Goal: Check status

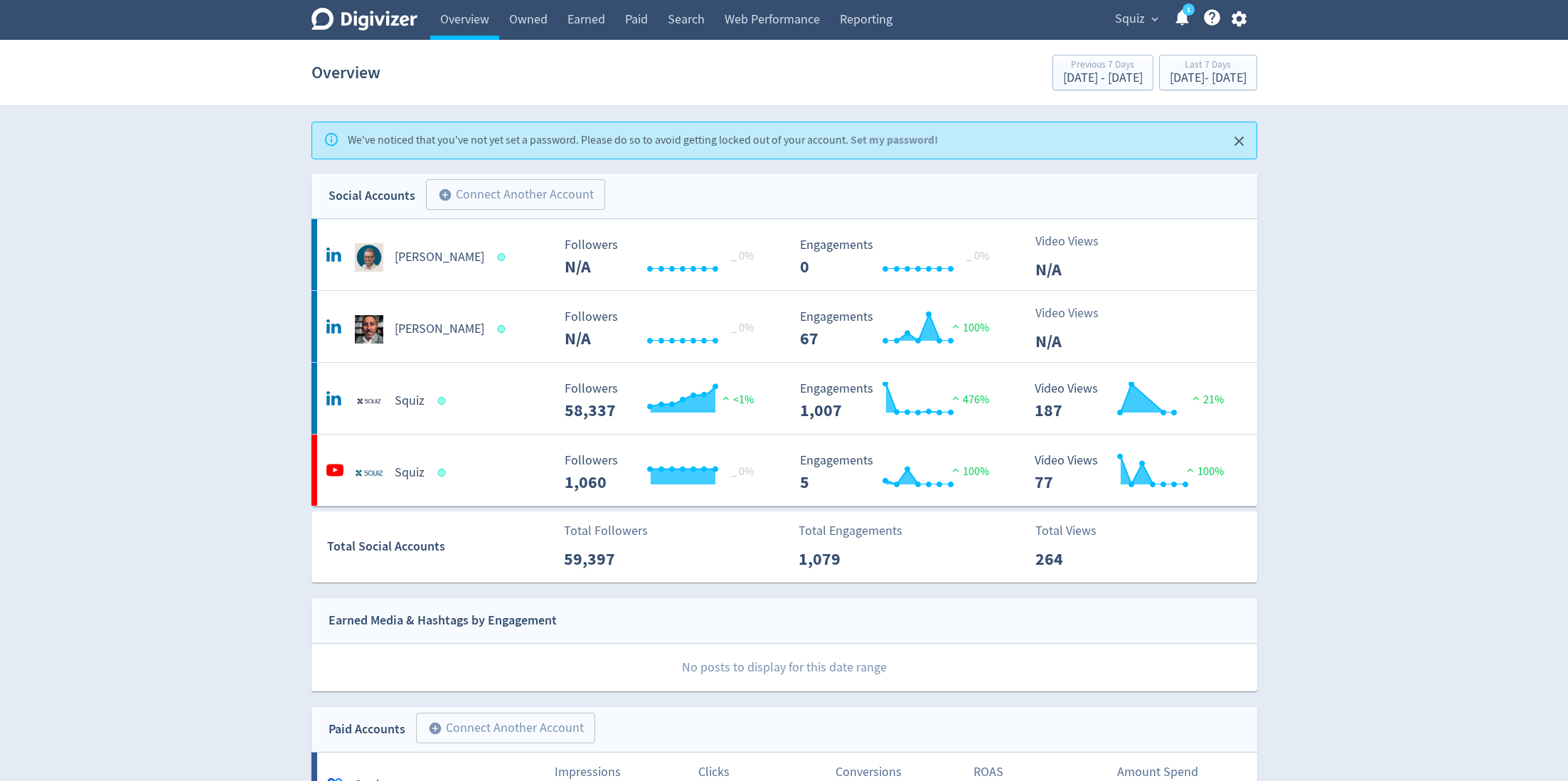
click at [1124, 15] on span "Squiz" at bounding box center [1130, 19] width 30 height 23
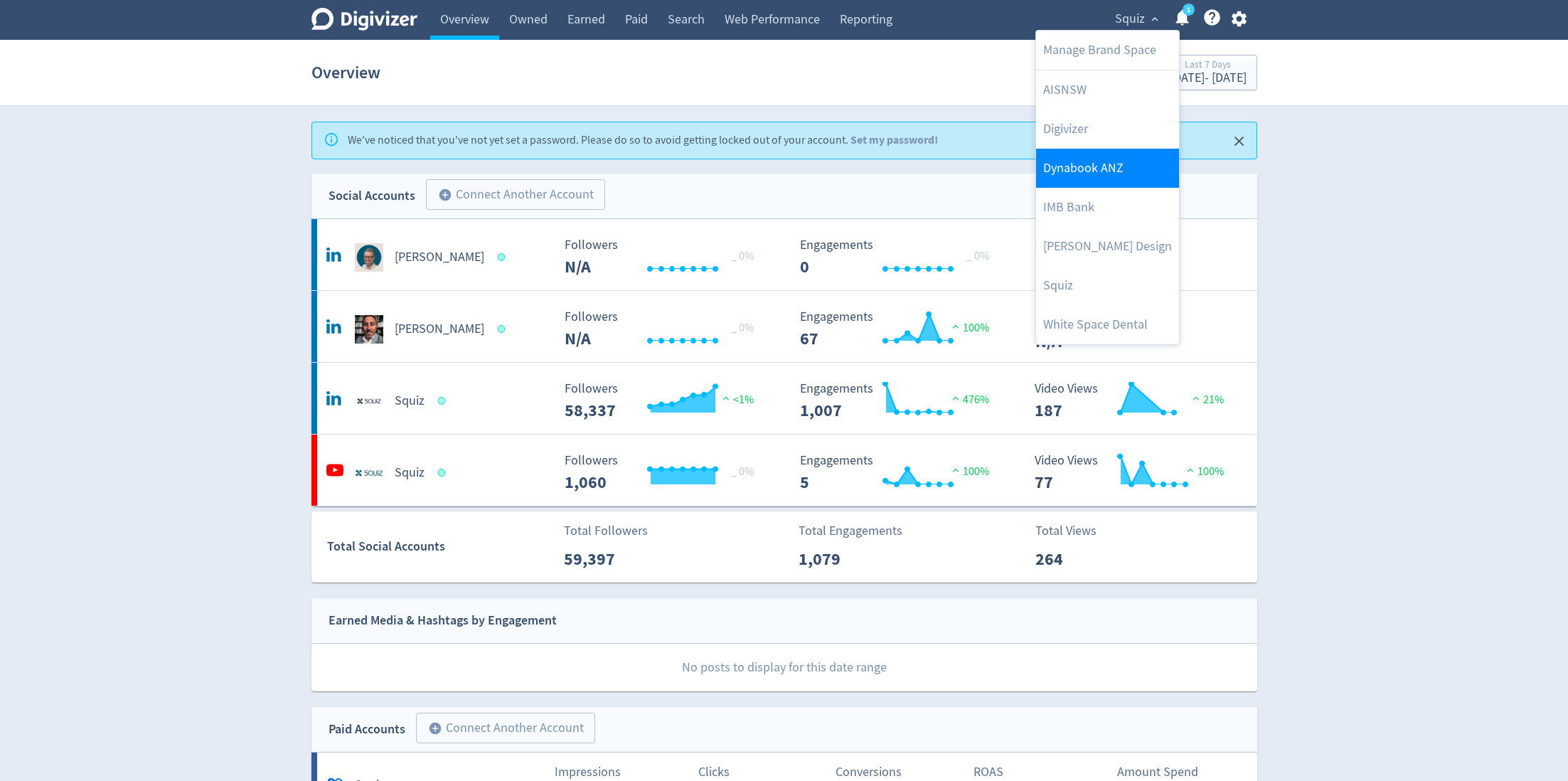
click at [1057, 162] on link "Dynabook ANZ" at bounding box center [1107, 168] width 143 height 39
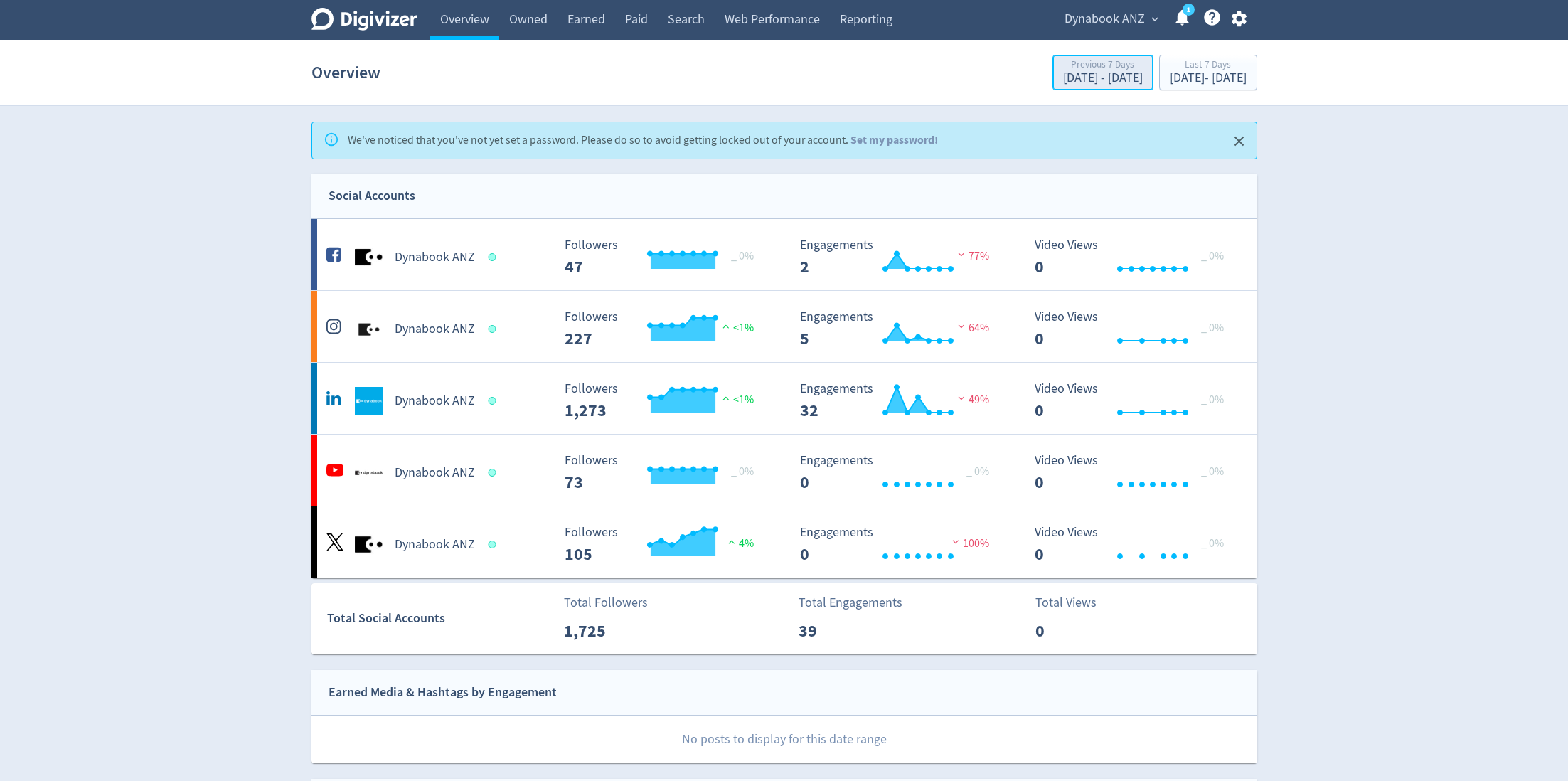
click at [1064, 72] on div "[DATE] - [DATE]" at bounding box center [1103, 78] width 80 height 13
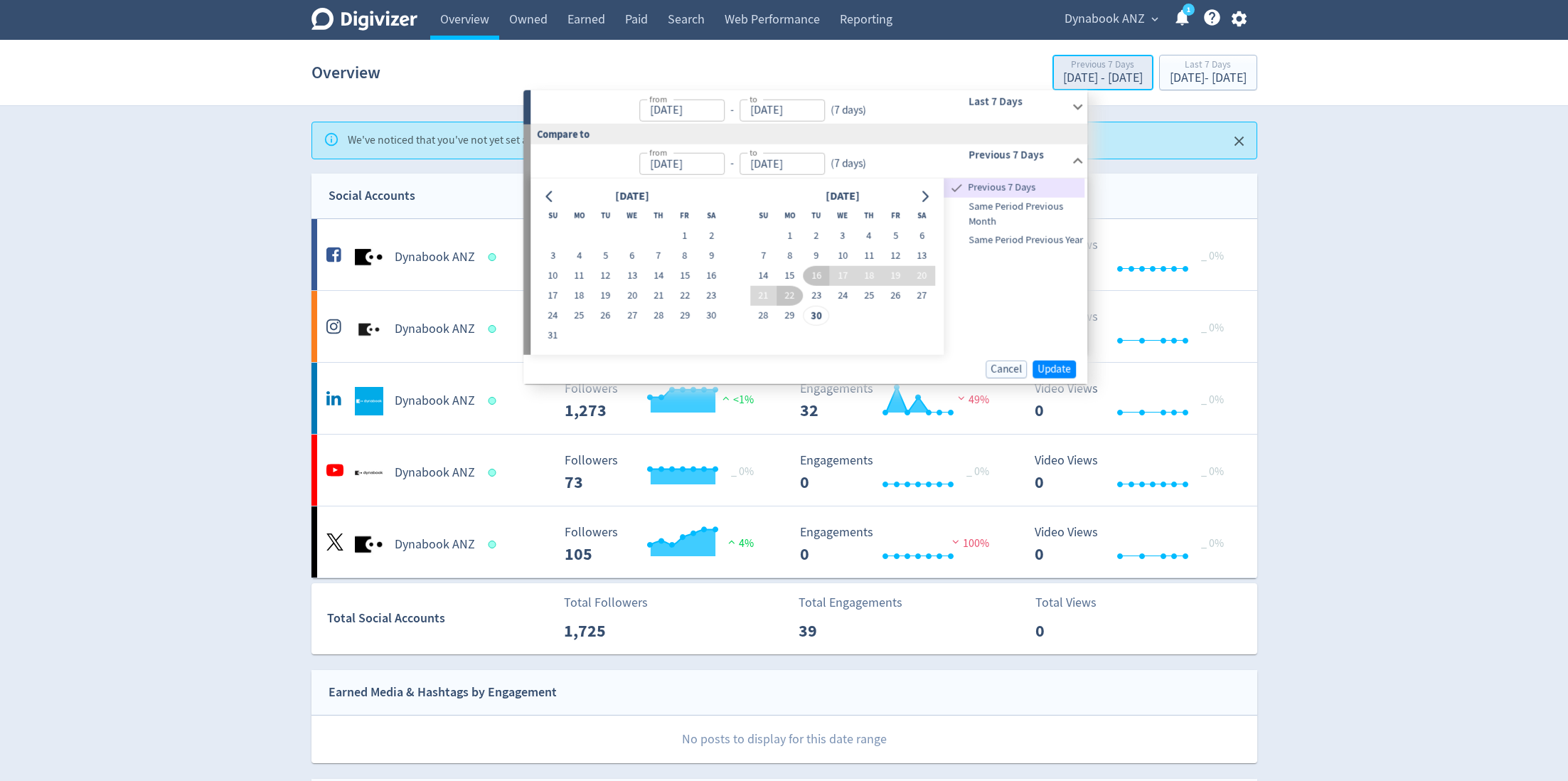
type input "[DATE]"
click at [792, 236] on button "1" at bounding box center [789, 236] width 27 height 20
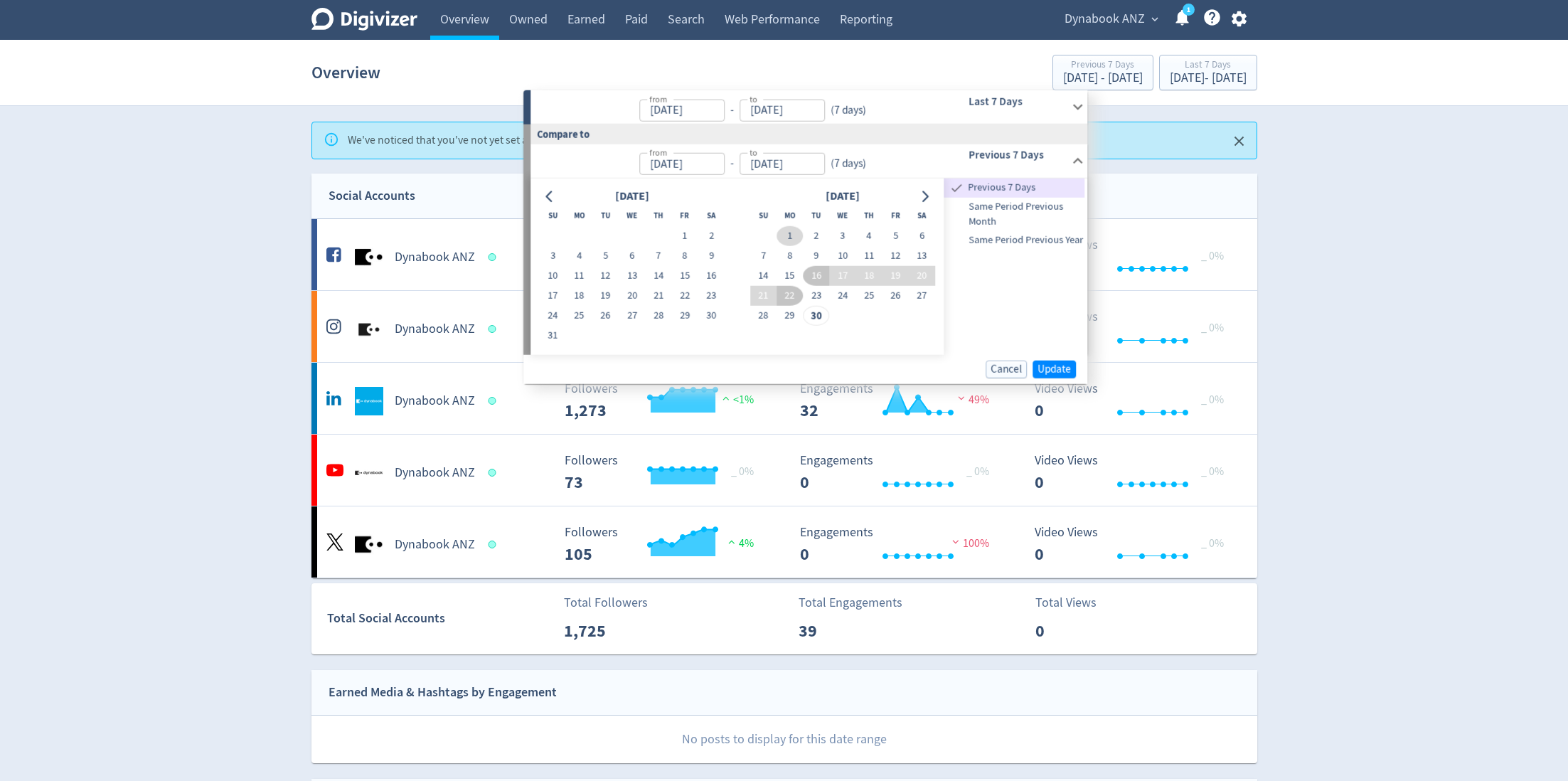
type input "[DATE]"
click at [794, 312] on button "29" at bounding box center [789, 315] width 27 height 20
type input "[DATE]"
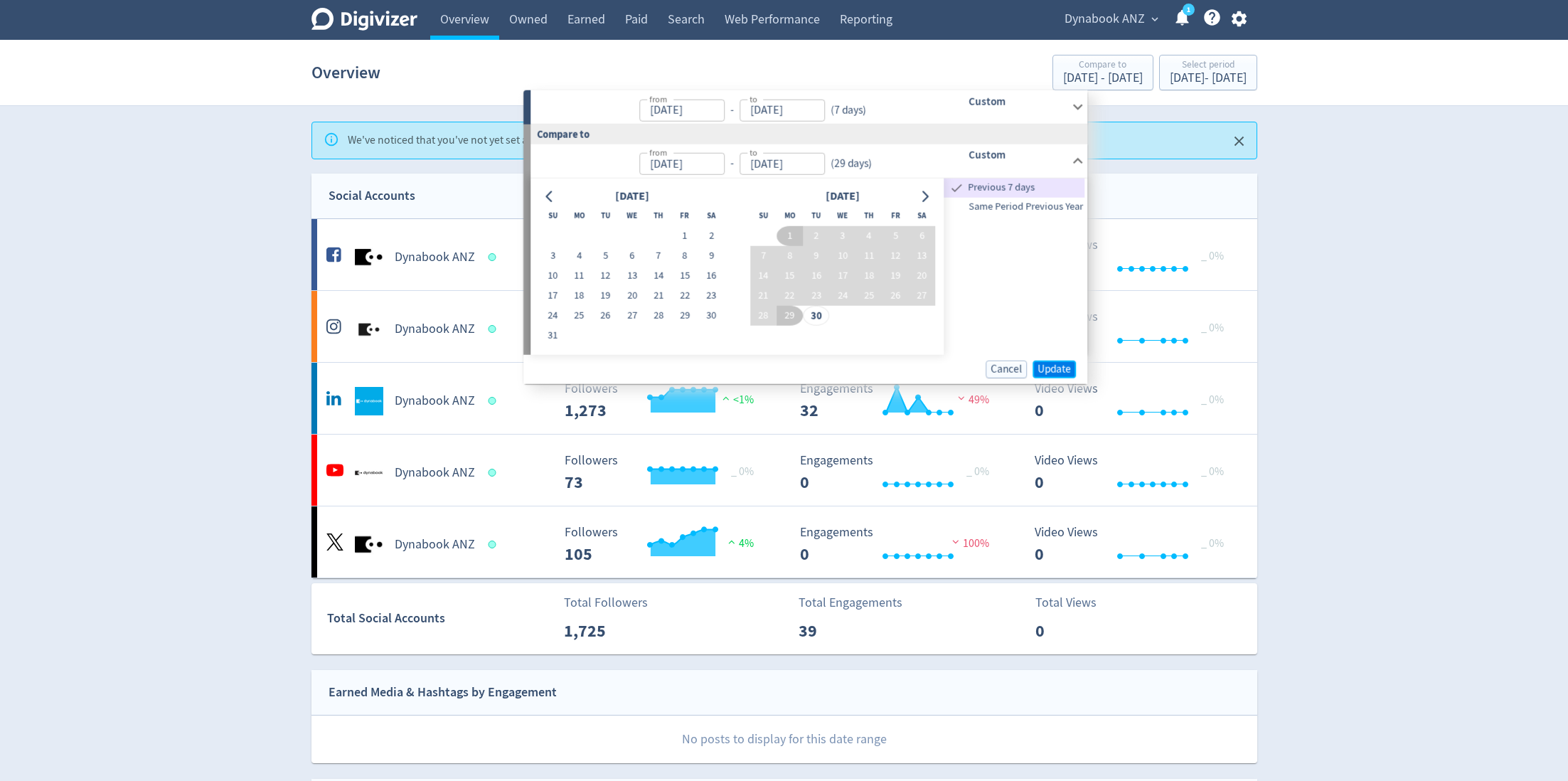
click at [1060, 365] on span "Update" at bounding box center [1054, 368] width 33 height 10
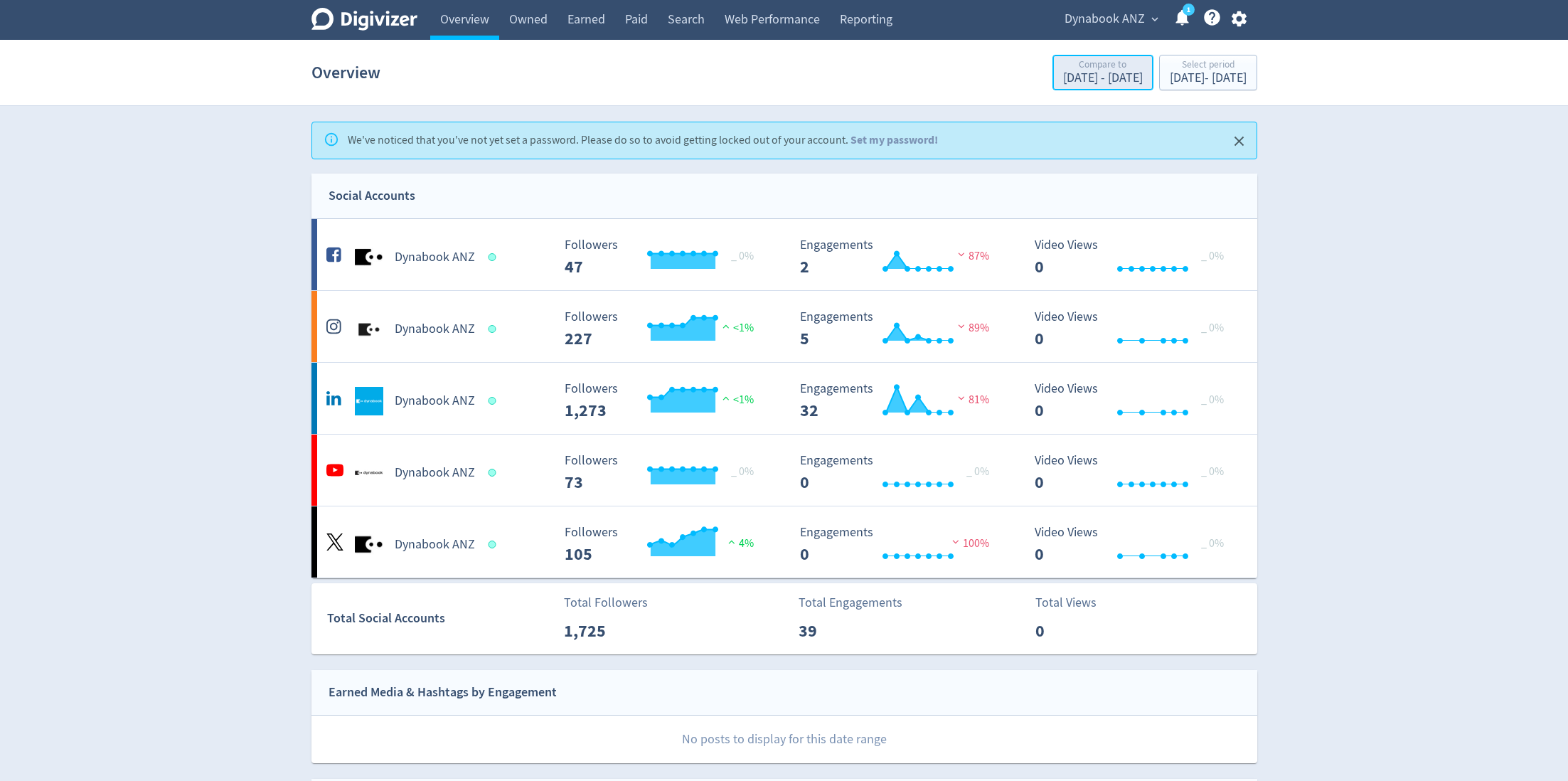
click at [1052, 56] on button "Compare to [DATE] - [DATE]" at bounding box center [1102, 73] width 101 height 36
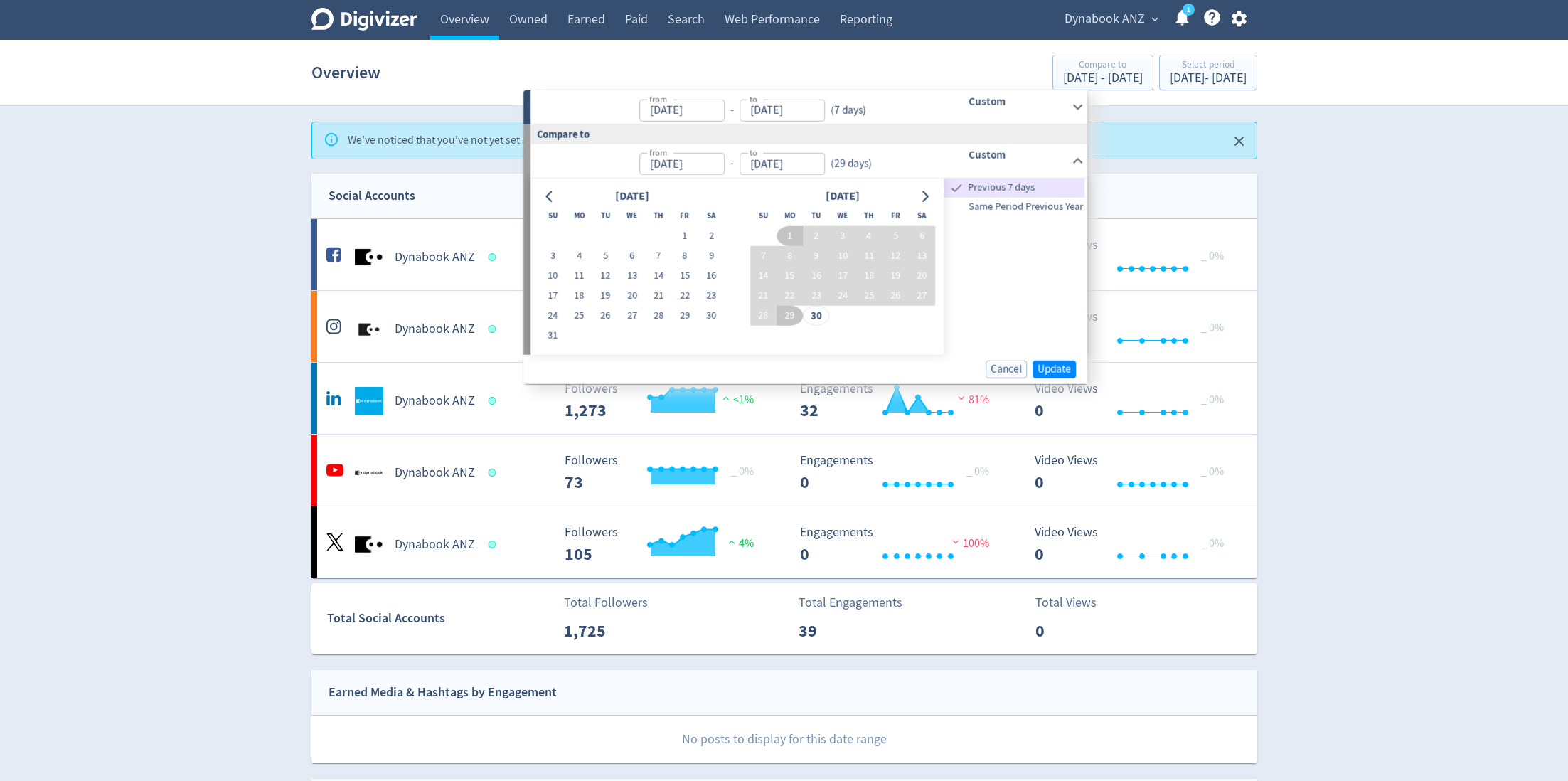
click at [904, 118] on div "from [DATE] from - to [DATE] to ( 7 days )" at bounding box center [729, 106] width 397 height 33
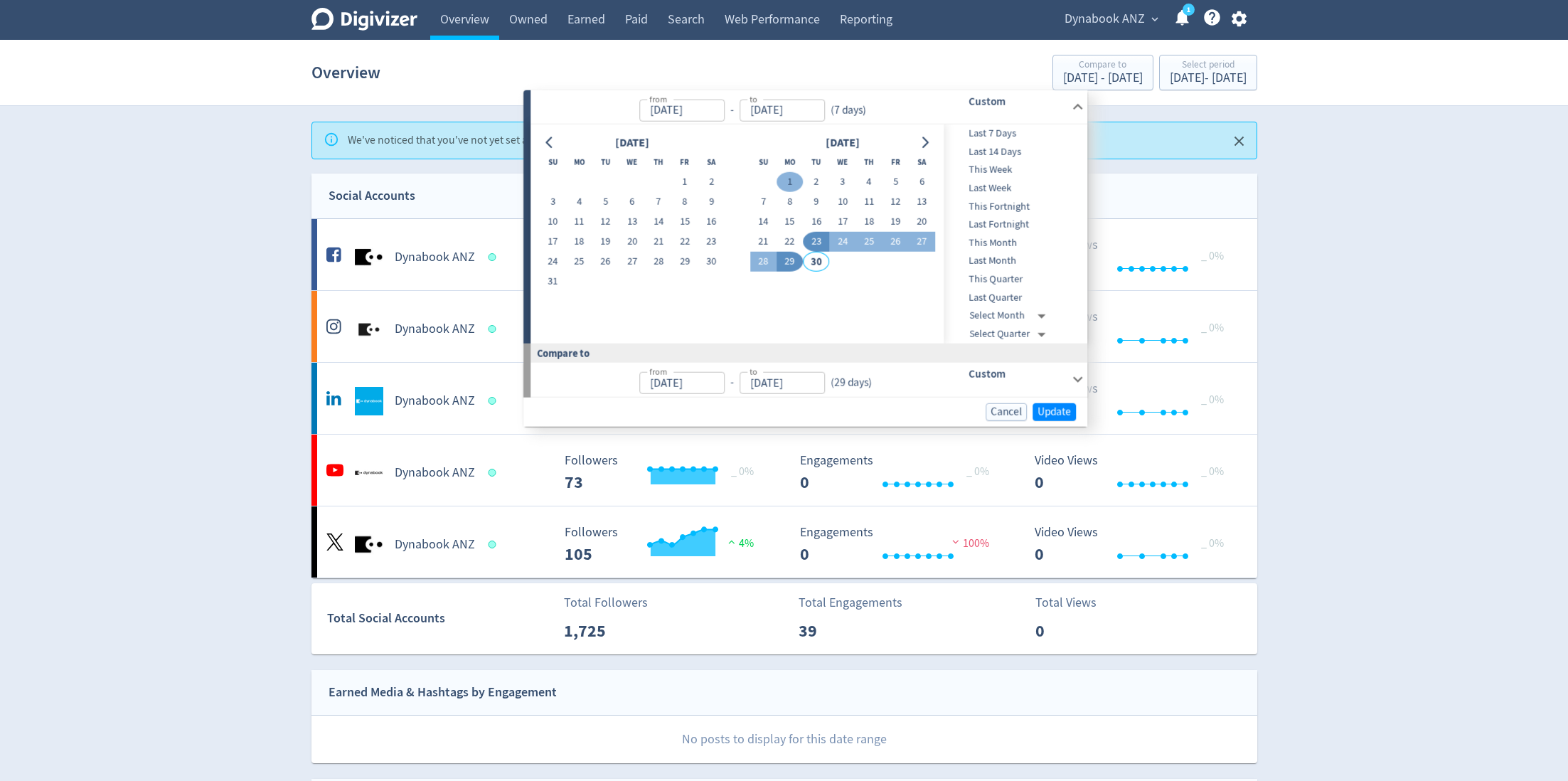
click at [782, 177] on button "1" at bounding box center [789, 182] width 27 height 20
type input "[DATE]"
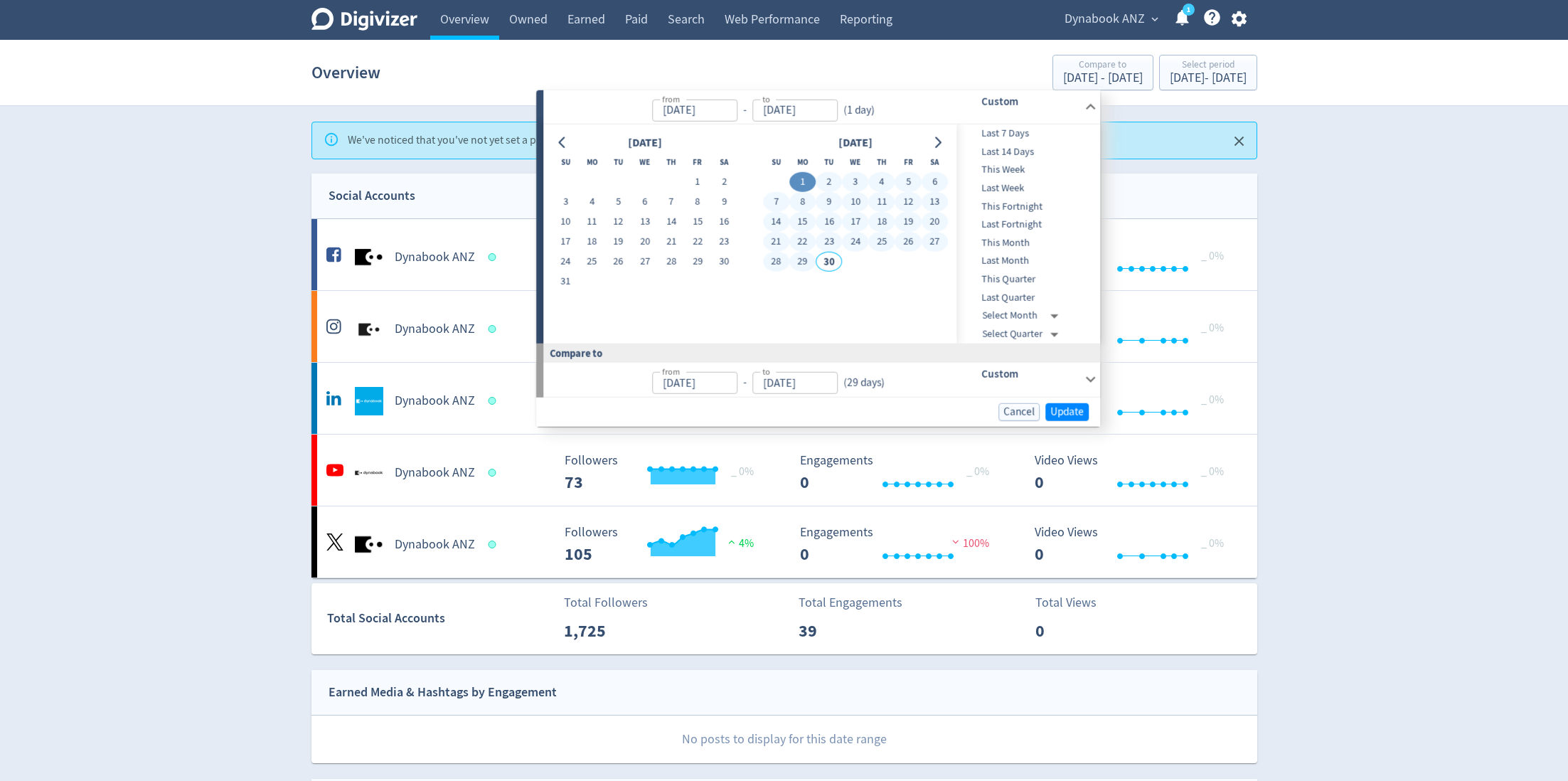
click at [805, 263] on button "29" at bounding box center [802, 261] width 27 height 20
type input "[DATE]"
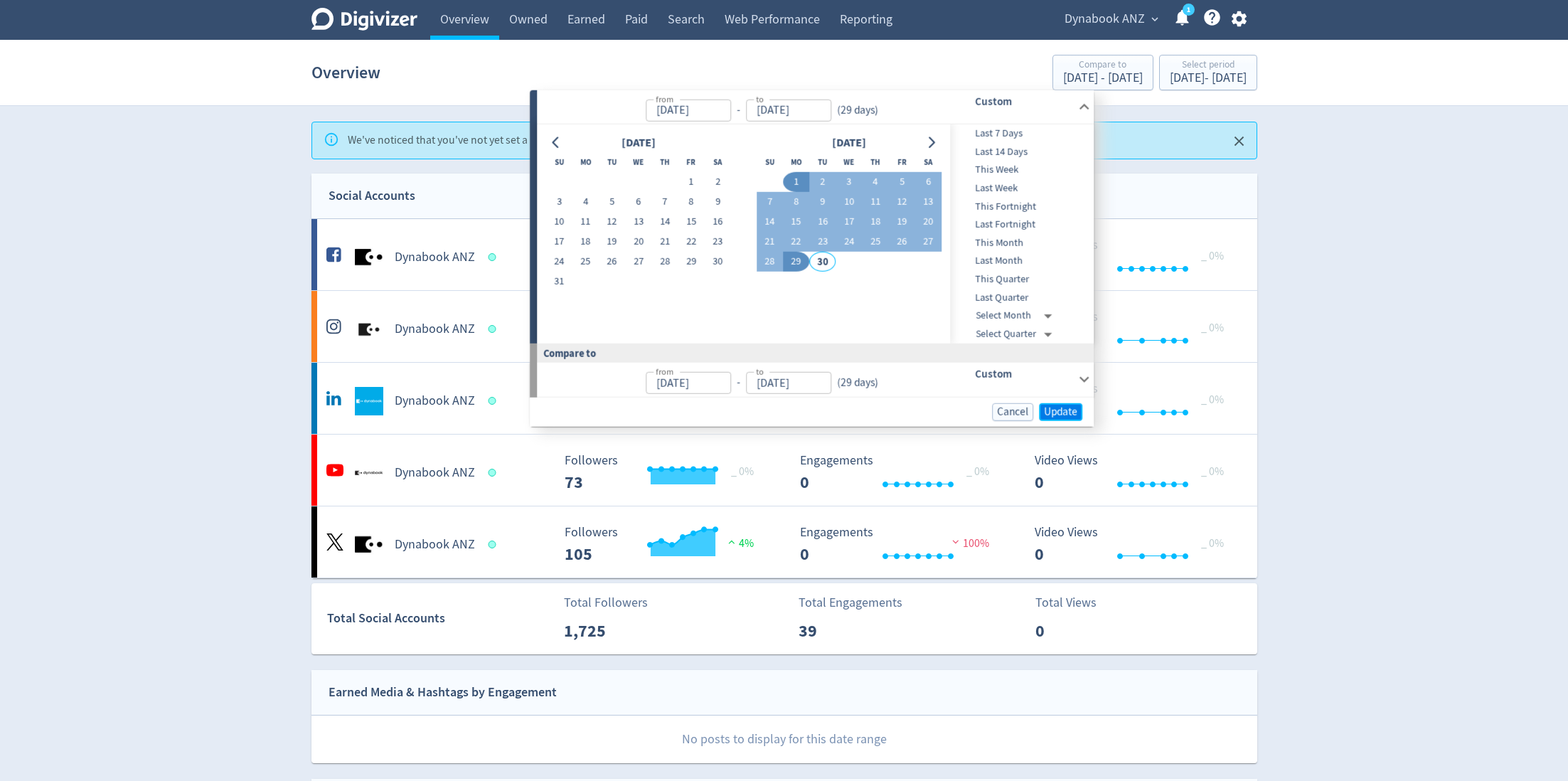
click at [1062, 411] on span "Update" at bounding box center [1060, 411] width 33 height 10
